Goal: Check status: Check status

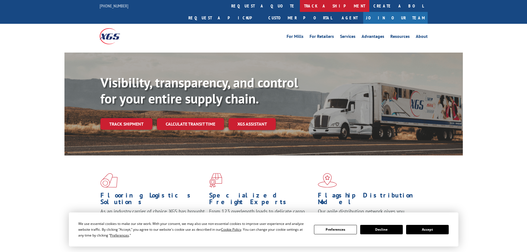
click at [300, 5] on link "track a shipment" at bounding box center [334, 6] width 69 height 12
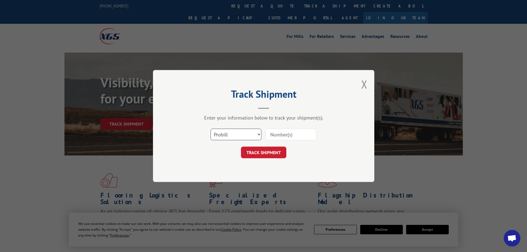
click at [237, 136] on select "Select category... Probill BOL PO" at bounding box center [235, 135] width 51 height 12
select select "bol"
click at [210, 129] on select "Select category... Probill BOL PO" at bounding box center [235, 135] width 51 height 12
click at [275, 131] on input at bounding box center [291, 135] width 51 height 12
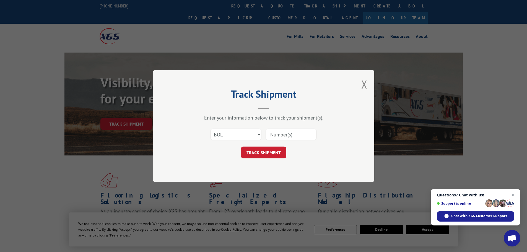
paste input "7047362"
type input "7047362"
click button "TRACK SHIPMENT" at bounding box center [263, 153] width 45 height 12
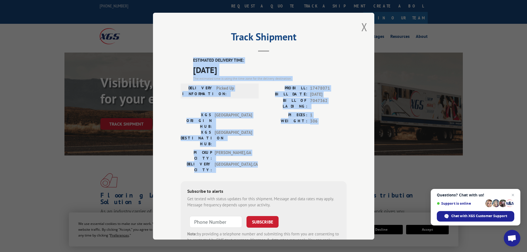
drag, startPoint x: 191, startPoint y: 57, endPoint x: 259, endPoint y: 137, distance: 105.0
click at [259, 137] on div "ESTIMATED DELIVERY TIME: [DATE] The estimated time is using the time zone for t…" at bounding box center [264, 156] width 166 height 199
copy div "ESTIMATED DELIVERY TIME: [DATE] The estimated time is using the time zone for t…"
click at [362, 25] on button "Close modal" at bounding box center [364, 27] width 6 height 15
